Goal: Transaction & Acquisition: Purchase product/service

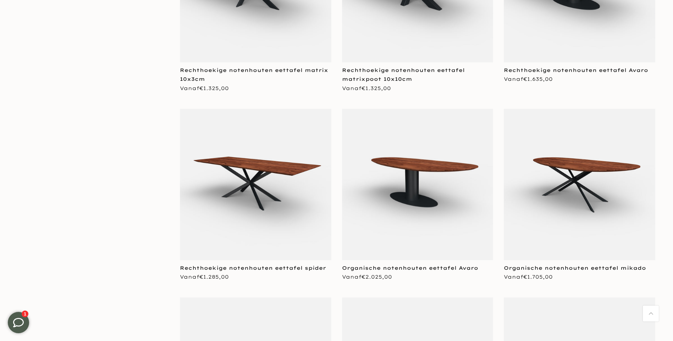
scroll to position [1454, 0]
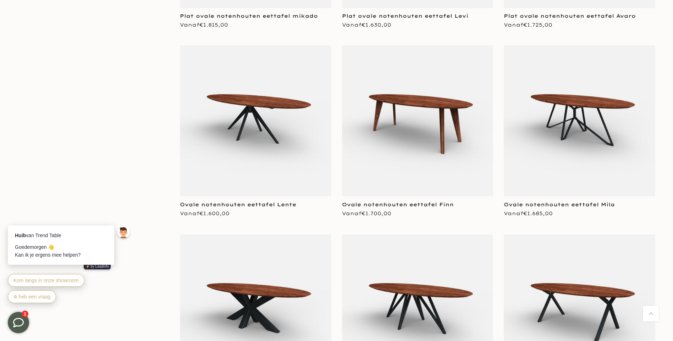
scroll to position [3050, 0]
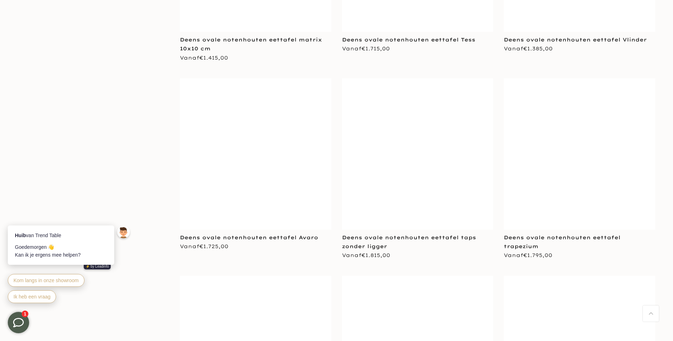
scroll to position [4363, 0]
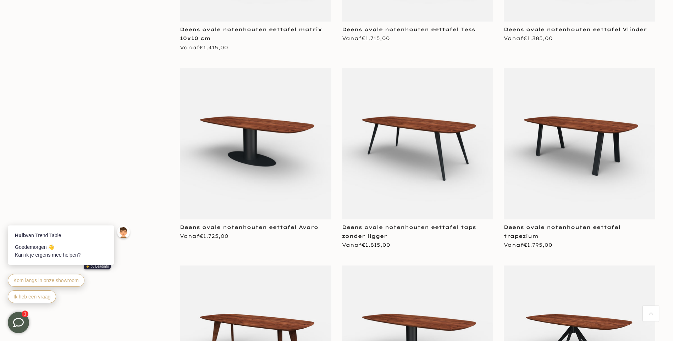
click at [254, 151] on img at bounding box center [255, 143] width 151 height 151
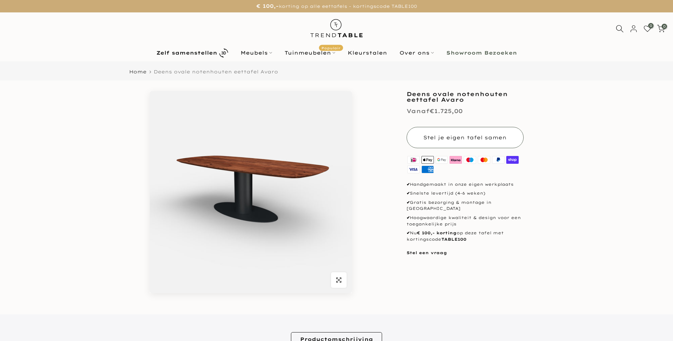
click at [476, 137] on span "Stel je eigen tafel samen" at bounding box center [464, 137] width 83 height 6
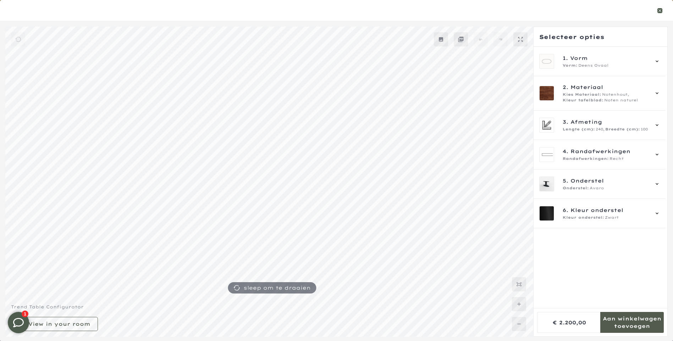
click at [661, 12] on icon "button" at bounding box center [659, 10] width 5 height 5
